Goal: Task Accomplishment & Management: Manage account settings

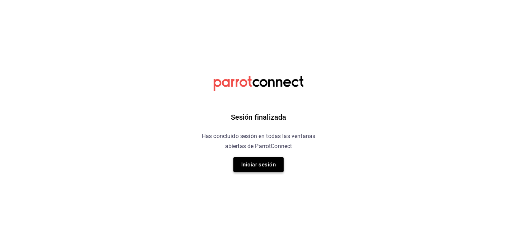
click at [256, 163] on button "Iniciar sesión" at bounding box center [258, 164] width 50 height 15
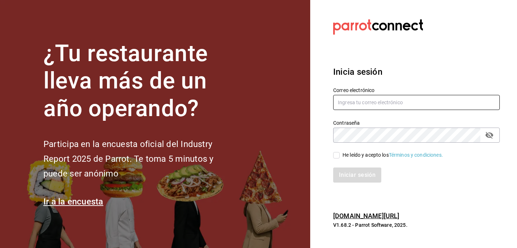
click at [352, 100] on input "text" at bounding box center [416, 102] width 167 height 15
paste input "contacto@novolicafe.com"
type input "contacto@novolicafe.com"
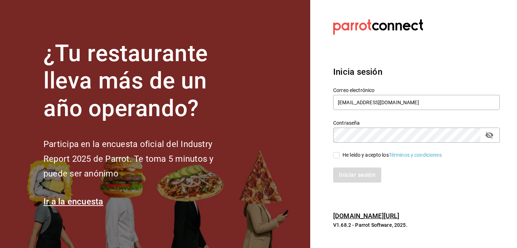
click at [338, 155] on input "He leído y acepto los Términos y condiciones." at bounding box center [336, 155] width 6 height 6
checkbox input "true"
click at [340, 173] on button "Iniciar sesión" at bounding box center [357, 174] width 49 height 15
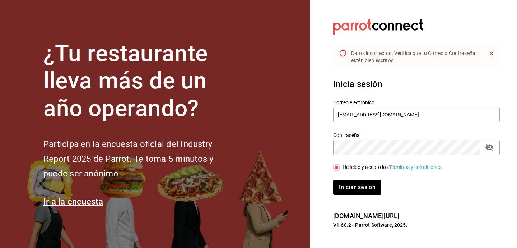
click at [490, 148] on icon "passwordField" at bounding box center [489, 147] width 8 height 7
click at [361, 180] on button "Iniciar sesión" at bounding box center [357, 187] width 49 height 15
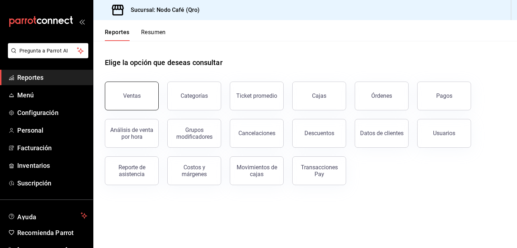
click at [147, 104] on button "Ventas" at bounding box center [132, 96] width 54 height 29
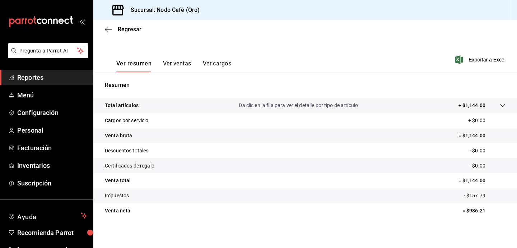
scroll to position [60, 0]
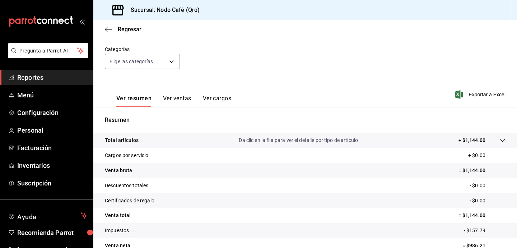
click at [184, 99] on button "Ver ventas" at bounding box center [177, 101] width 28 height 12
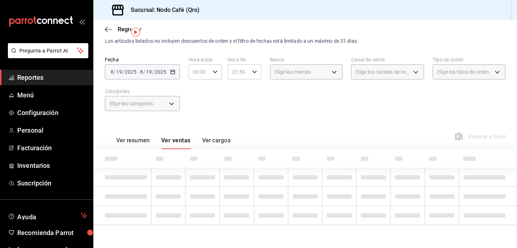
scroll to position [60, 0]
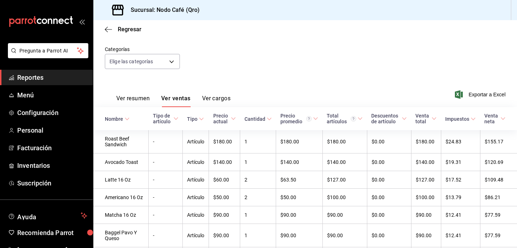
click at [205, 101] on button "Ver cargos" at bounding box center [216, 101] width 29 height 12
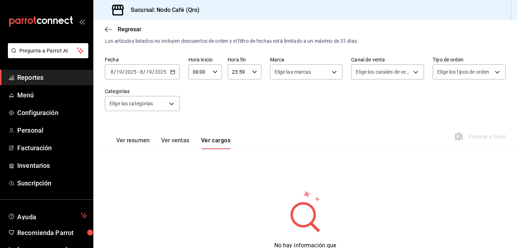
scroll to position [51, 0]
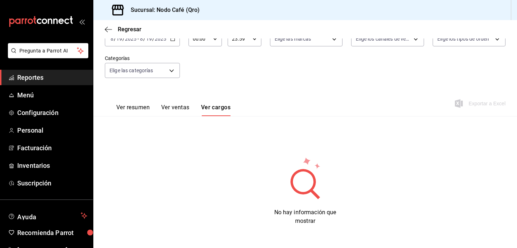
click at [131, 108] on button "Ver resumen" at bounding box center [132, 110] width 33 height 12
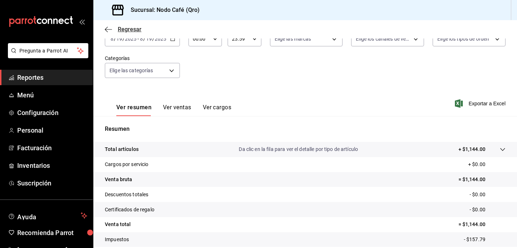
click at [110, 31] on icon "button" at bounding box center [108, 29] width 7 height 6
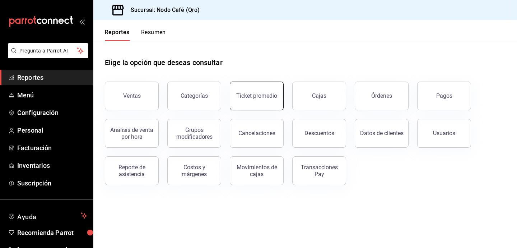
click at [265, 98] on div "Ticket promedio" at bounding box center [256, 95] width 41 height 7
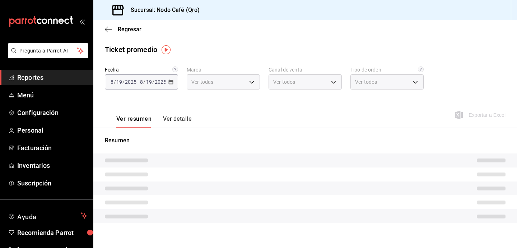
type input "9b0ce863-790e-4458-bc0a-22b74a848044"
type input "PARROT,UBER_EATS,RAPPI,DIDI_FOOD,ONLINE"
type input "a11acc6a-bc12-41b0-b551-9c120d903fd2,7544506a-24dc-4ef3-a0f0-cbf1b36dc17f,EXTER…"
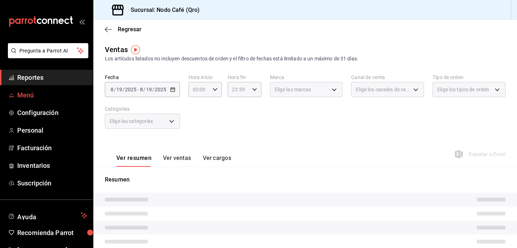
click at [48, 98] on span "Menú" at bounding box center [52, 95] width 70 height 10
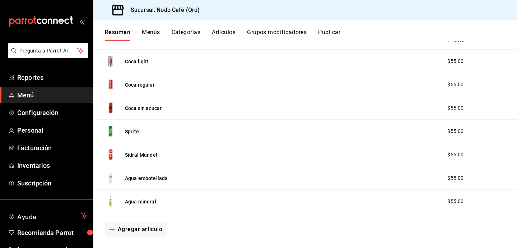
scroll to position [93, 0]
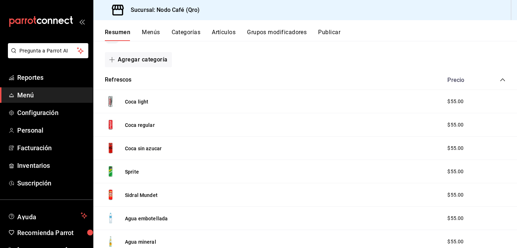
click at [493, 81] on div "Precio" at bounding box center [472, 79] width 65 height 7
click at [501, 79] on icon "collapse-category-row" at bounding box center [503, 80] width 6 height 6
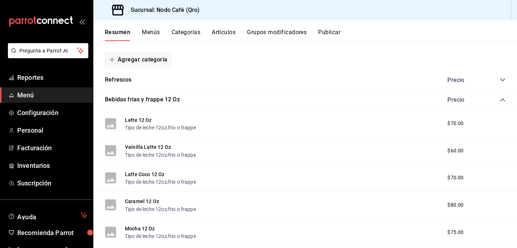
click at [503, 98] on icon "collapse-category-row" at bounding box center [503, 100] width 6 height 6
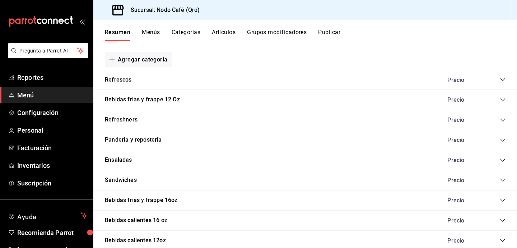
scroll to position [120, 0]
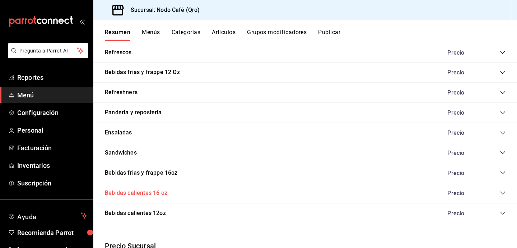
click at [144, 195] on button "Bebidas calientes 16 oz" at bounding box center [136, 193] width 62 height 8
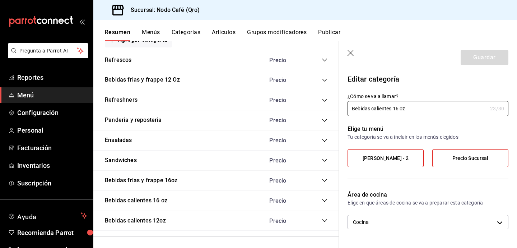
click at [347, 53] on header "Guardar" at bounding box center [428, 55] width 178 height 29
click at [327, 201] on icon "collapse-category-row" at bounding box center [325, 200] width 6 height 6
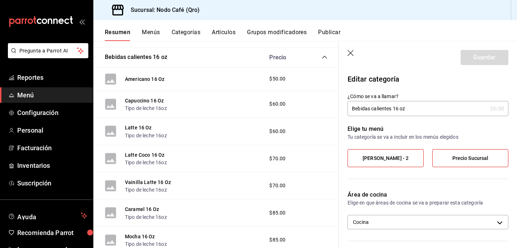
scroll to position [252, 0]
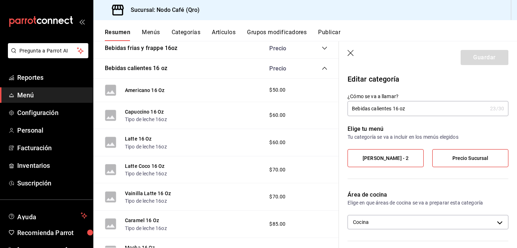
click at [350, 51] on icon "button" at bounding box center [351, 53] width 7 height 7
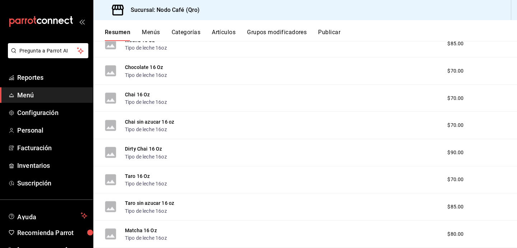
scroll to position [455, 0]
